Goal: Communication & Community: Answer question/provide support

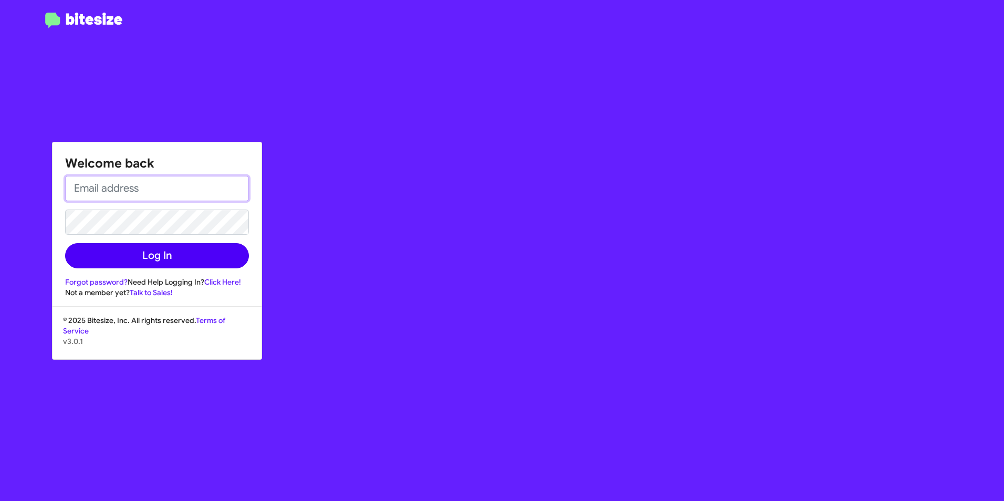
type input "[EMAIL_ADDRESS][DOMAIN_NAME]"
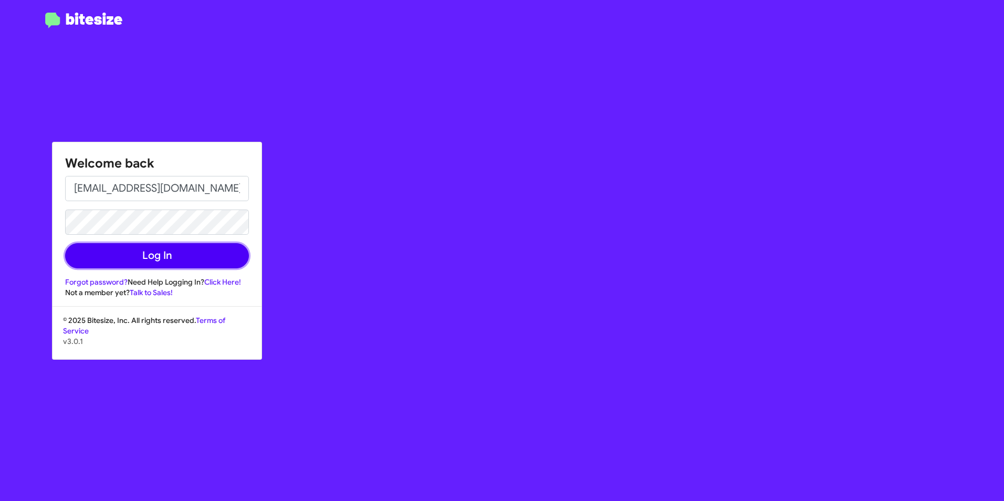
click at [198, 265] on button "Log In" at bounding box center [157, 255] width 184 height 25
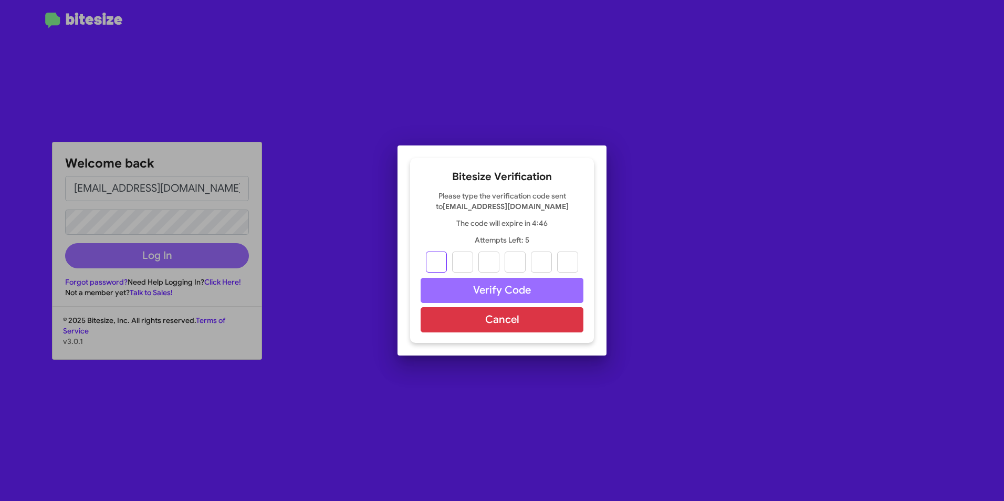
type input "2"
type input "1"
type input "6"
type input "7"
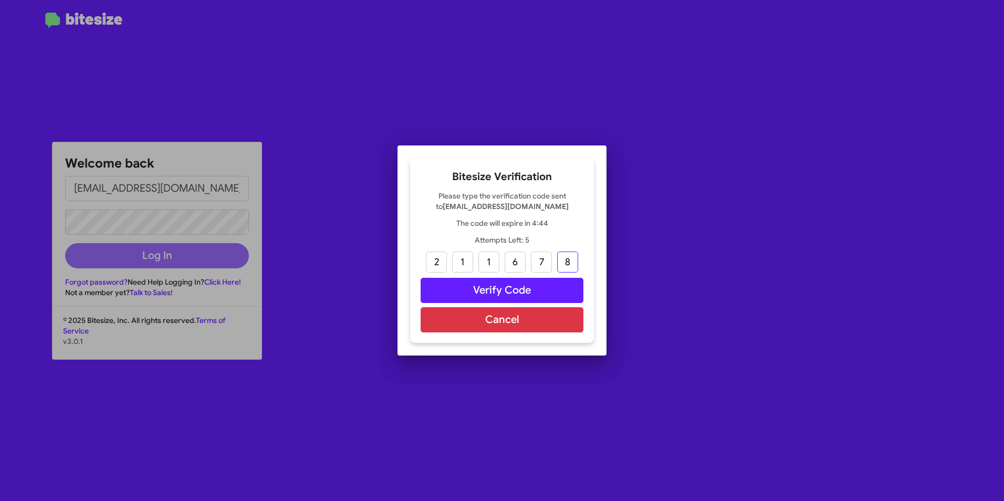
type input "8"
click at [520, 292] on button "Verify Code" at bounding box center [501, 290] width 163 height 25
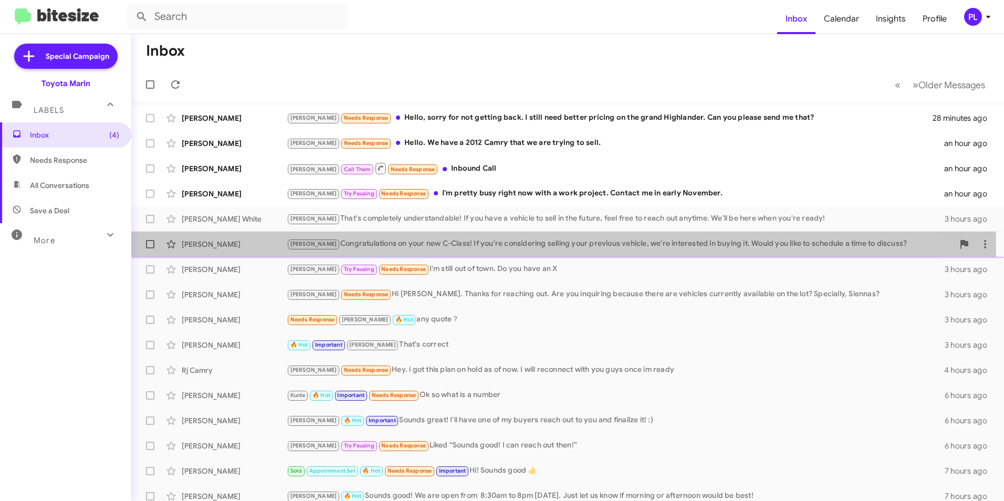
click at [233, 249] on div "[PERSON_NAME]" at bounding box center [234, 244] width 105 height 10
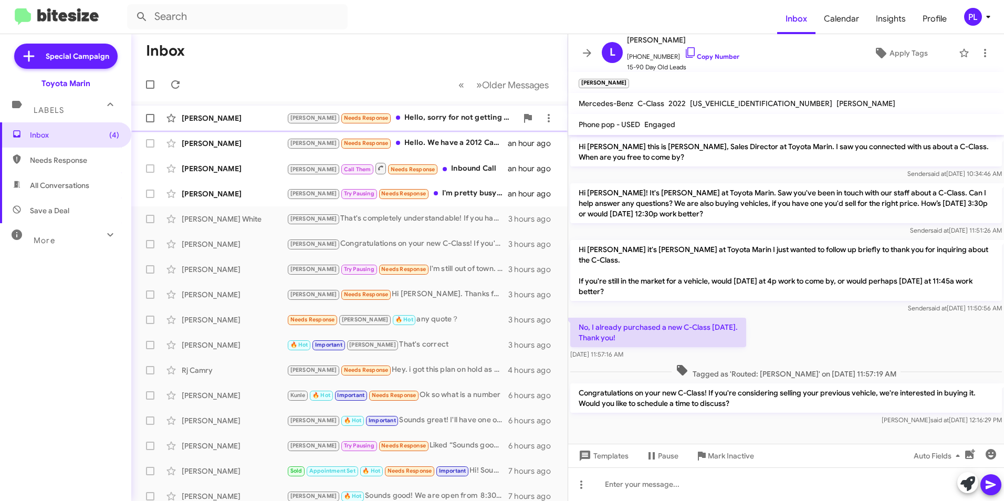
click at [383, 115] on div "[PERSON_NAME] Needs Response Hello, sorry for not getting back. I still need be…" at bounding box center [402, 118] width 230 height 12
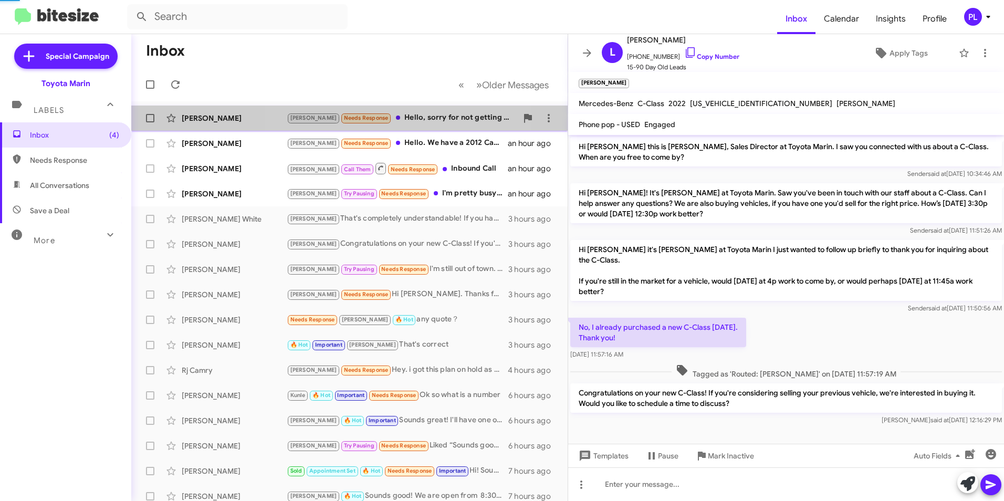
scroll to position [10, 0]
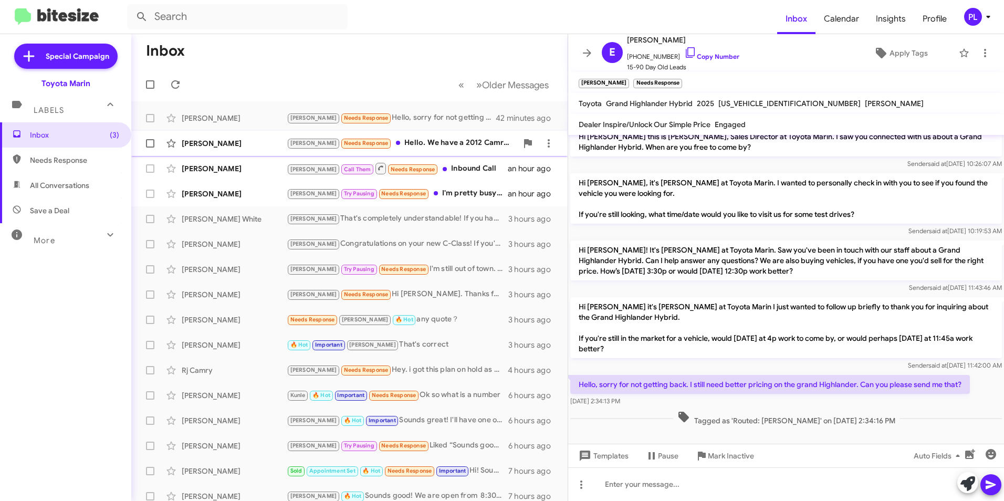
click at [411, 140] on div "[PERSON_NAME] Needs Response Hello. We have a 2012 Camry that we are trying to …" at bounding box center [402, 143] width 230 height 12
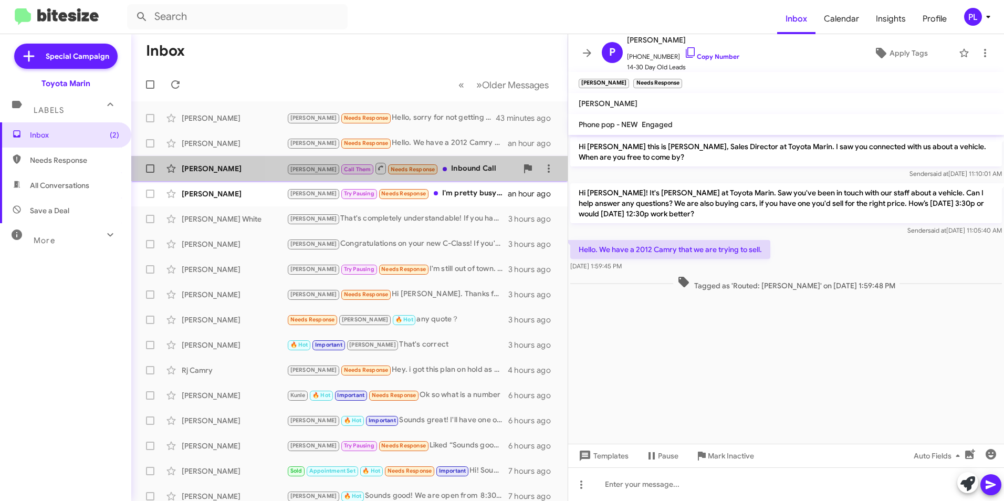
click at [444, 170] on div "[PERSON_NAME] Them Needs Response Inbound Call" at bounding box center [402, 168] width 230 height 13
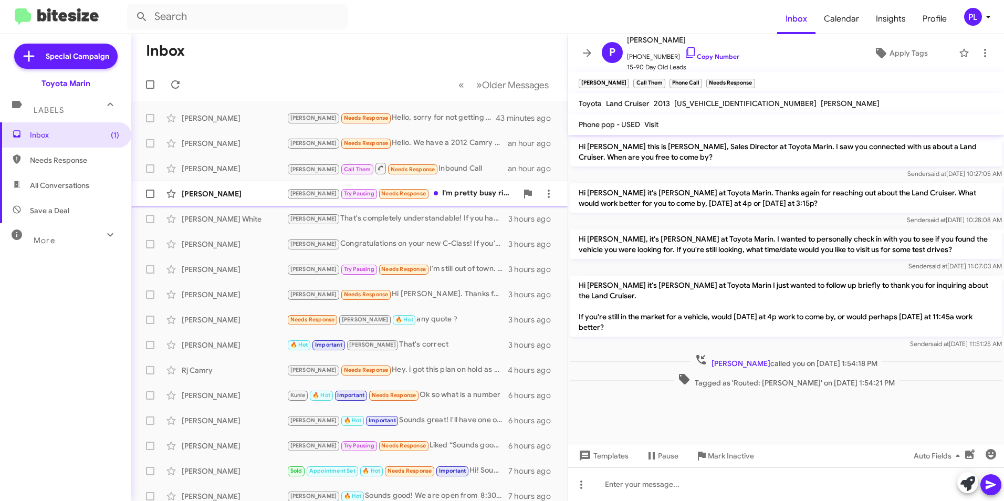
click at [419, 191] on div "[PERSON_NAME] Pausing Needs Response I'm pretty busy right now with a work proj…" at bounding box center [402, 193] width 230 height 12
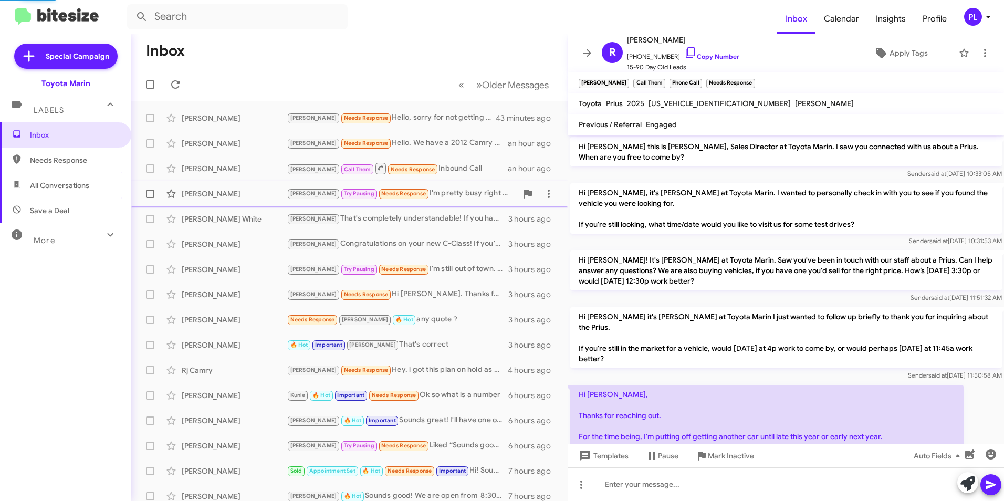
scroll to position [171, 0]
